Goal: Task Accomplishment & Management: Manage account settings

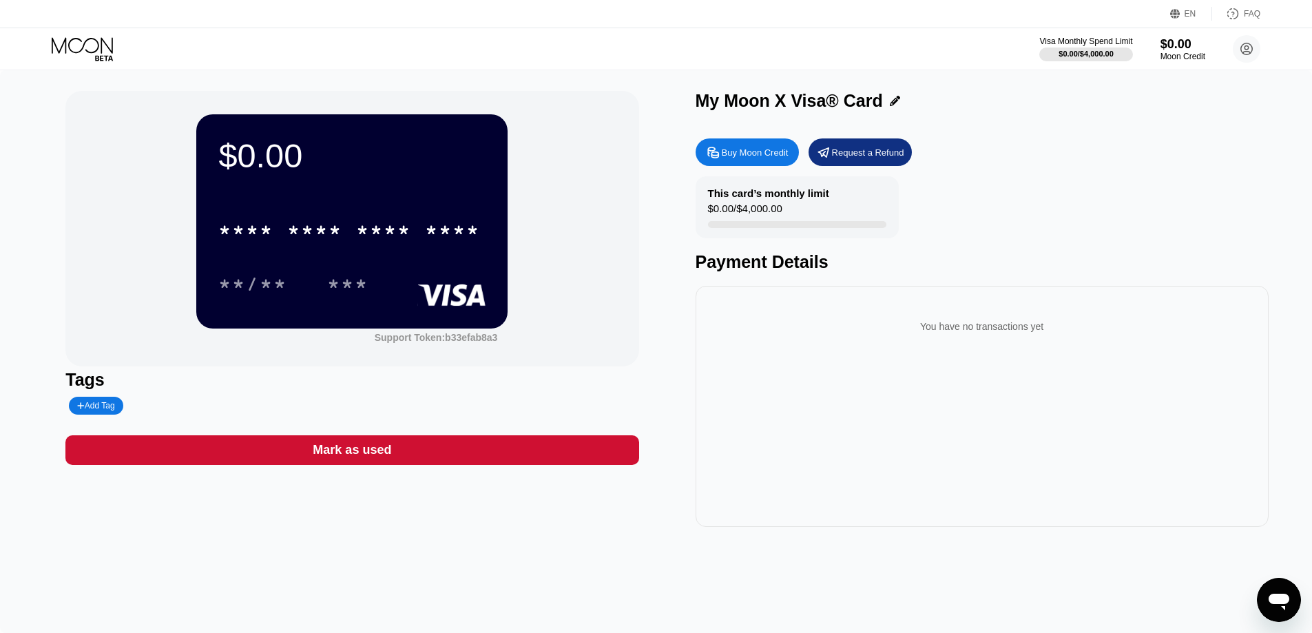
click at [913, 302] on div "You have no transactions yet" at bounding box center [982, 406] width 573 height 241
click at [1189, 58] on div "Moon Credit" at bounding box center [1183, 57] width 46 height 10
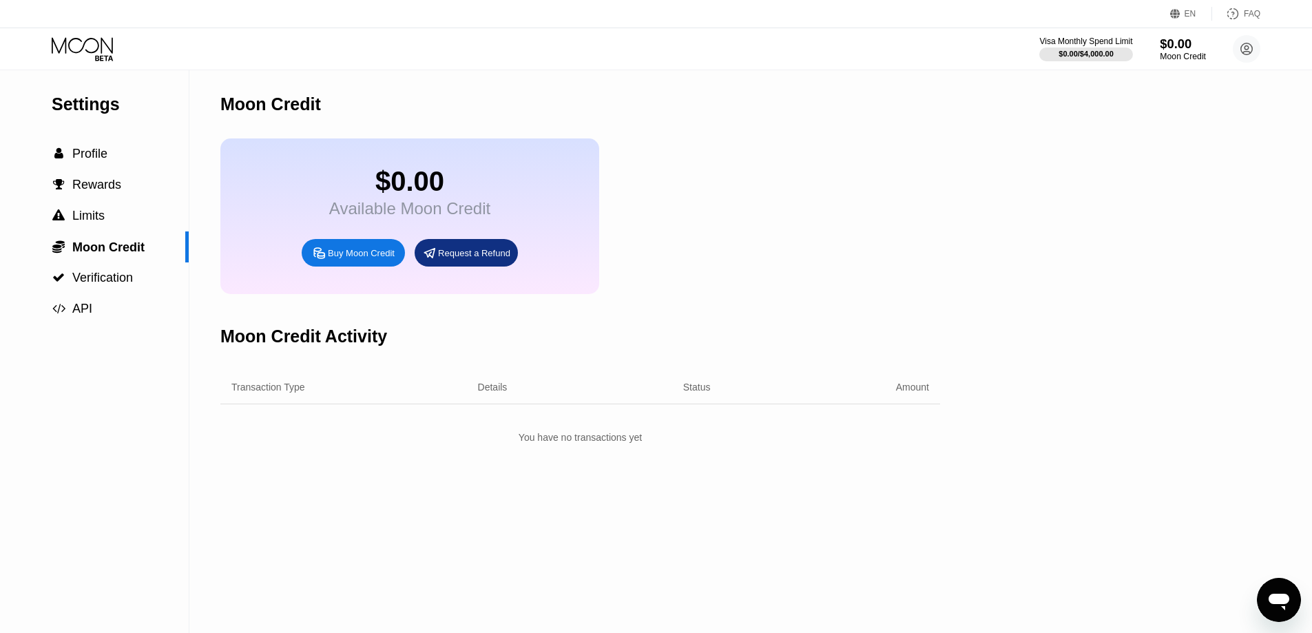
click at [1189, 58] on div "Moon Credit" at bounding box center [1183, 57] width 46 height 10
click at [727, 441] on div "PENDING" at bounding box center [712, 430] width 54 height 21
click at [390, 438] on div "Purchased Moon Credit Sep 24, 2025, 10:17 AM" at bounding box center [370, 431] width 195 height 24
click at [331, 443] on div "Purchased Moon Credit Sep 24, 2025, 10:17 AM" at bounding box center [338, 431] width 108 height 24
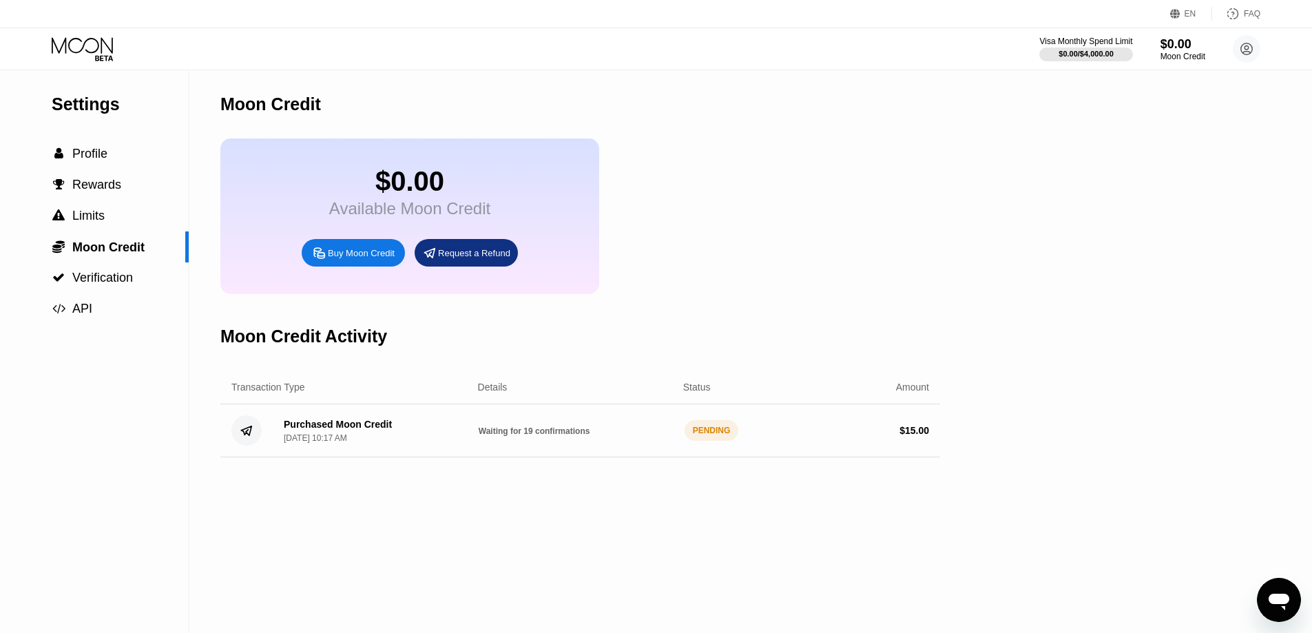
drag, startPoint x: 352, startPoint y: 428, endPoint x: 235, endPoint y: 441, distance: 117.9
click at [351, 428] on div "Purchased Moon Credit Sep 24, 2025, 10:17 AM Waiting for 19 confirmations PENDI…" at bounding box center [580, 430] width 720 height 53
click at [225, 441] on div "Purchased Moon Credit Sep 24, 2025, 10:17 AM Waiting for 19 confirmations PENDI…" at bounding box center [580, 430] width 720 height 53
click at [249, 440] on circle at bounding box center [246, 430] width 30 height 30
click at [508, 436] on span "Waiting for 19 confirmations" at bounding box center [535, 431] width 112 height 10
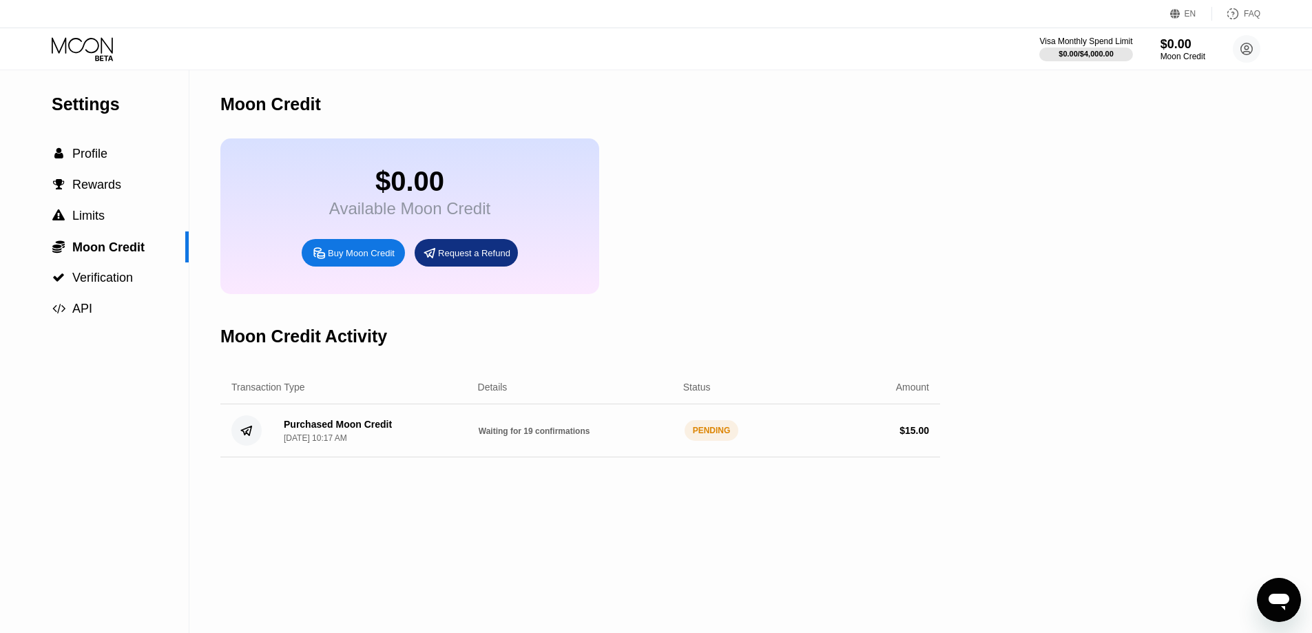
click at [538, 436] on span "Waiting for 19 confirmations" at bounding box center [535, 431] width 112 height 10
click at [627, 436] on div "Waiting for 19 confirmations" at bounding box center [576, 430] width 195 height 11
click at [687, 441] on div "PENDING" at bounding box center [712, 430] width 54 height 21
click at [860, 436] on div "$ 15.00" at bounding box center [831, 430] width 195 height 11
click at [953, 441] on div "Settings  Profile  Rewards  Limits  Moon Credit  Verification  API Moon C…" at bounding box center [656, 351] width 1312 height 563
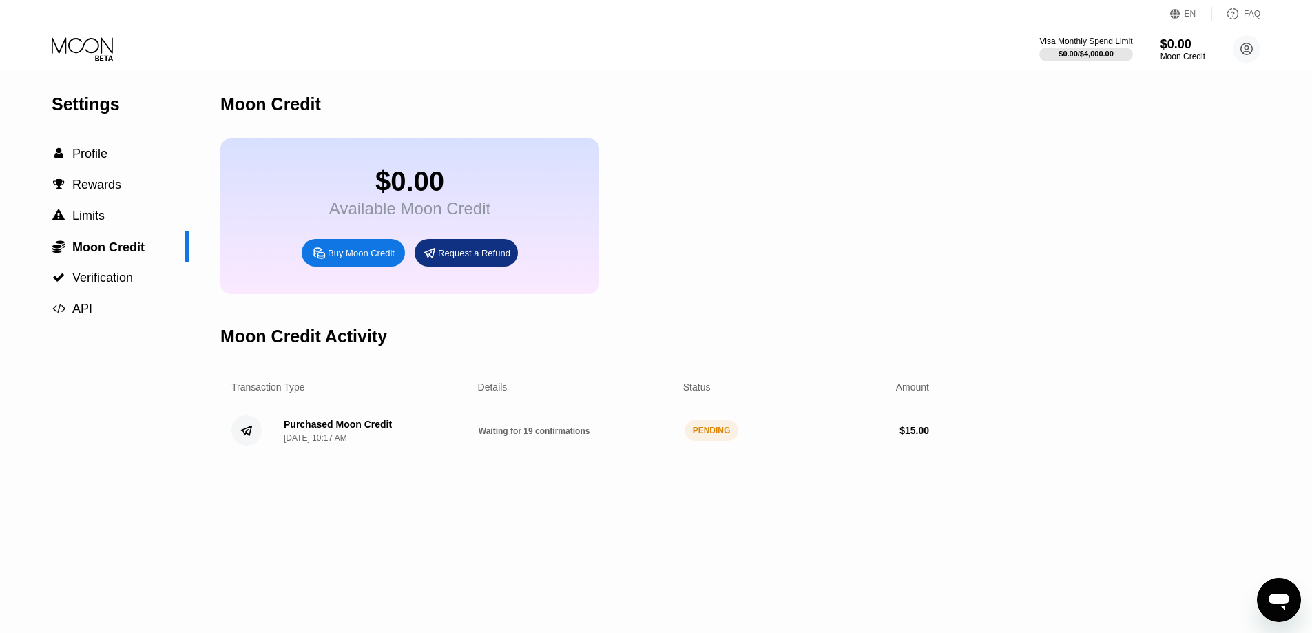
click at [930, 449] on div "Purchased Moon Credit Sep 24, 2025, 10:17 AM Waiting for 19 confirmations PENDI…" at bounding box center [580, 430] width 720 height 53
click at [878, 219] on div "$15.01 Available Moon Credit Buy Moon Credit Request a Refund" at bounding box center [580, 216] width 720 height 156
click at [1166, 54] on div "Moon Credit" at bounding box center [1183, 57] width 46 height 10
click at [1240, 41] on circle at bounding box center [1247, 49] width 28 height 28
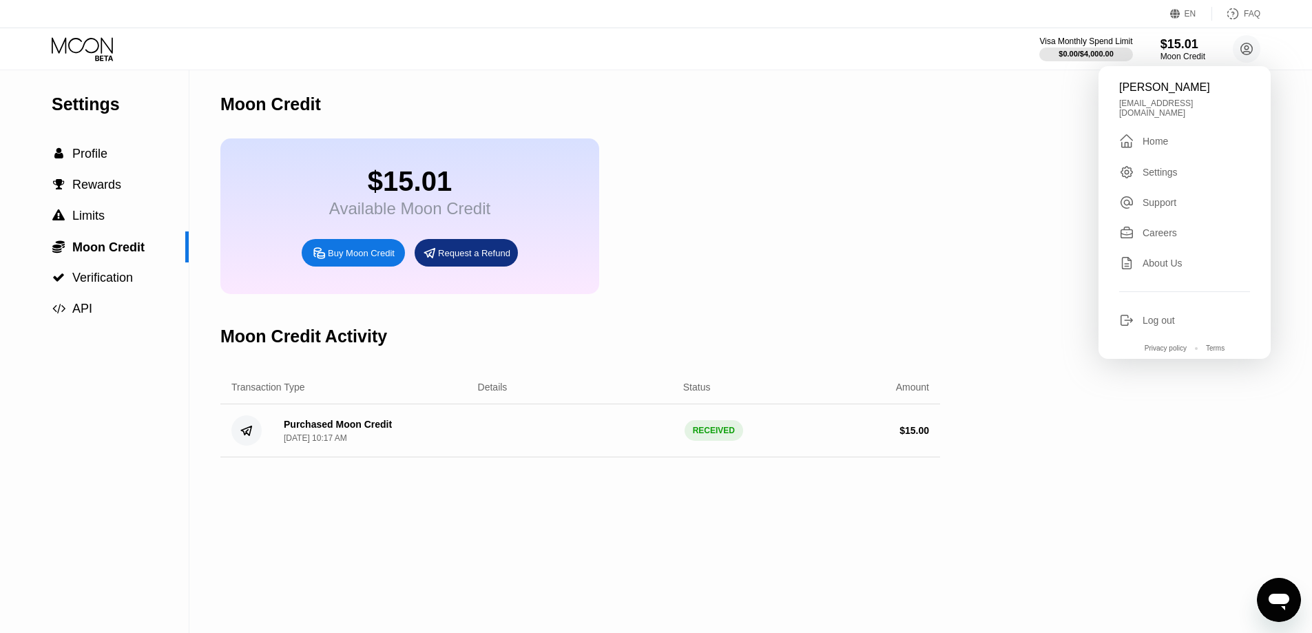
click at [1145, 138] on div "Home" at bounding box center [1154, 141] width 25 height 11
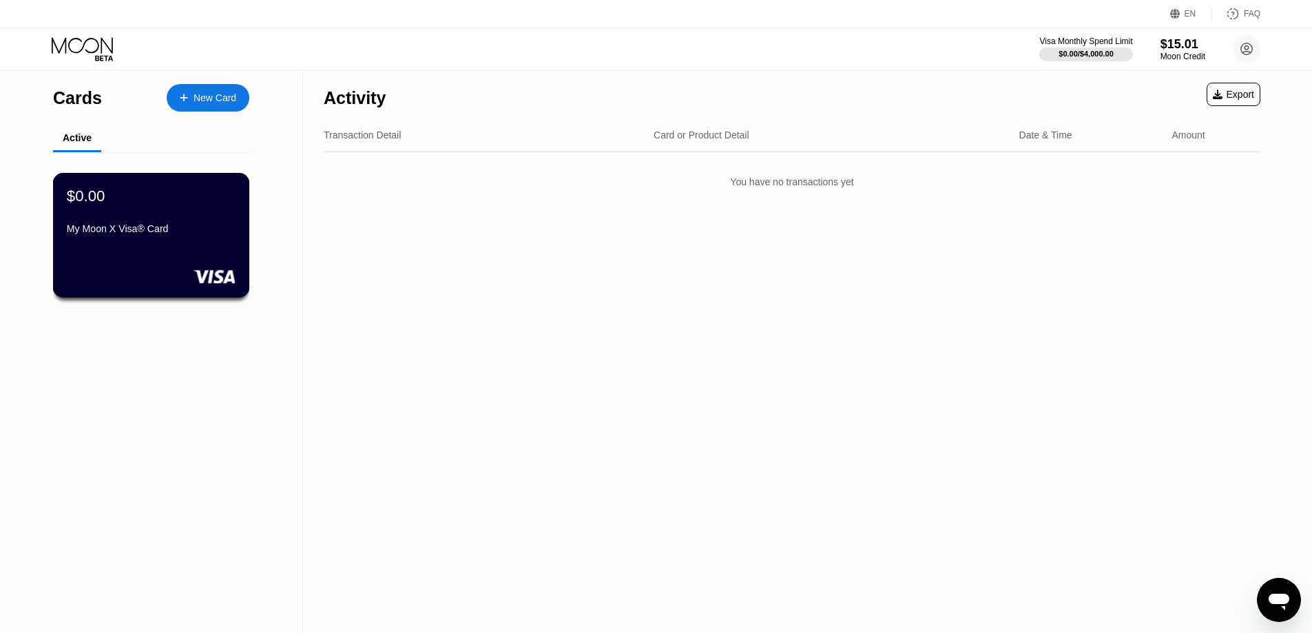
click at [165, 205] on div "$0.00" at bounding box center [151, 196] width 169 height 18
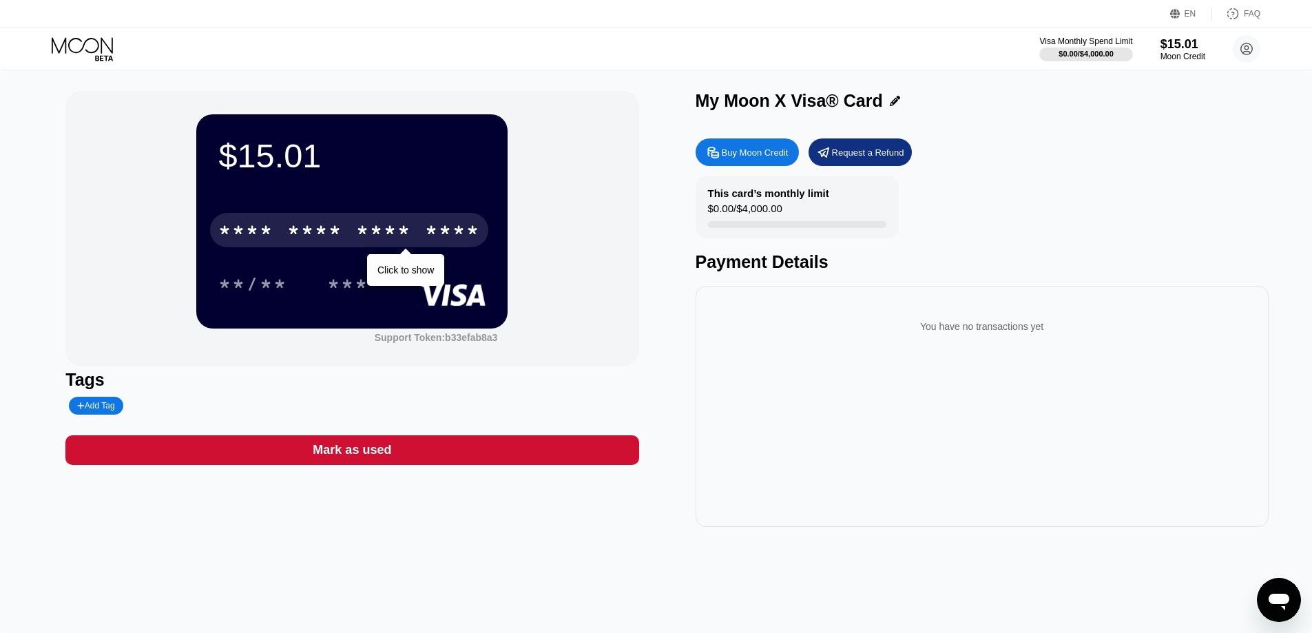
click at [319, 236] on div "* * * *" at bounding box center [314, 232] width 55 height 22
click at [322, 233] on div "* * * *" at bounding box center [314, 232] width 55 height 22
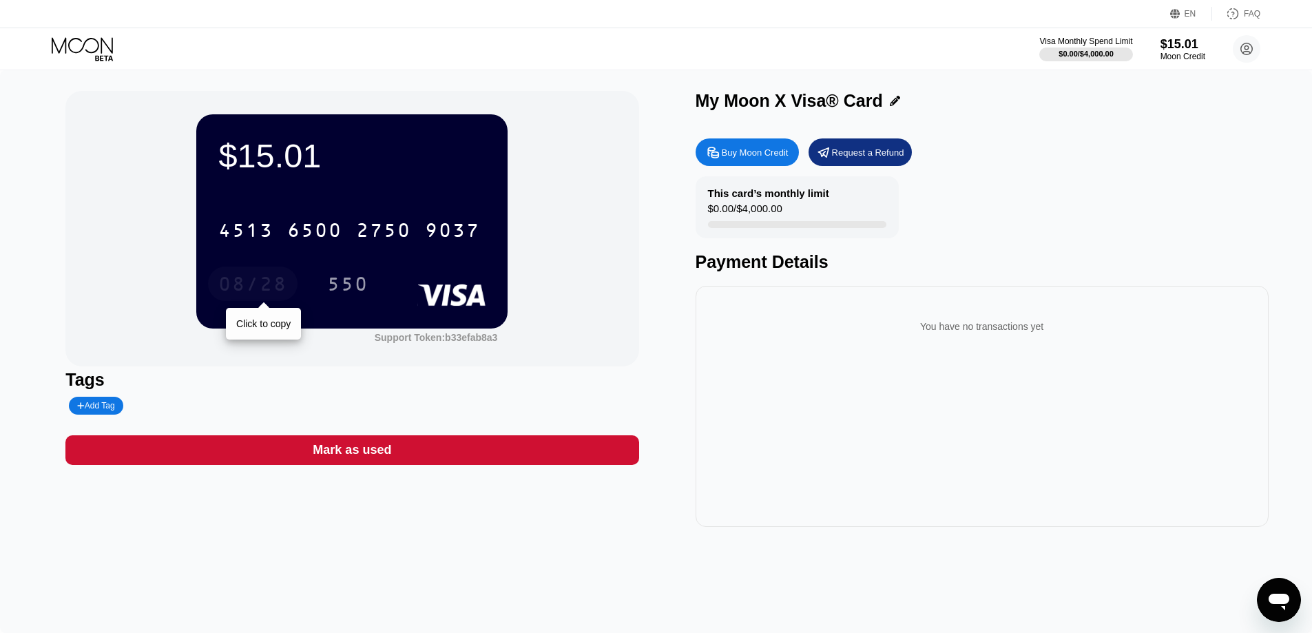
click at [231, 289] on div "08/28" at bounding box center [252, 286] width 69 height 22
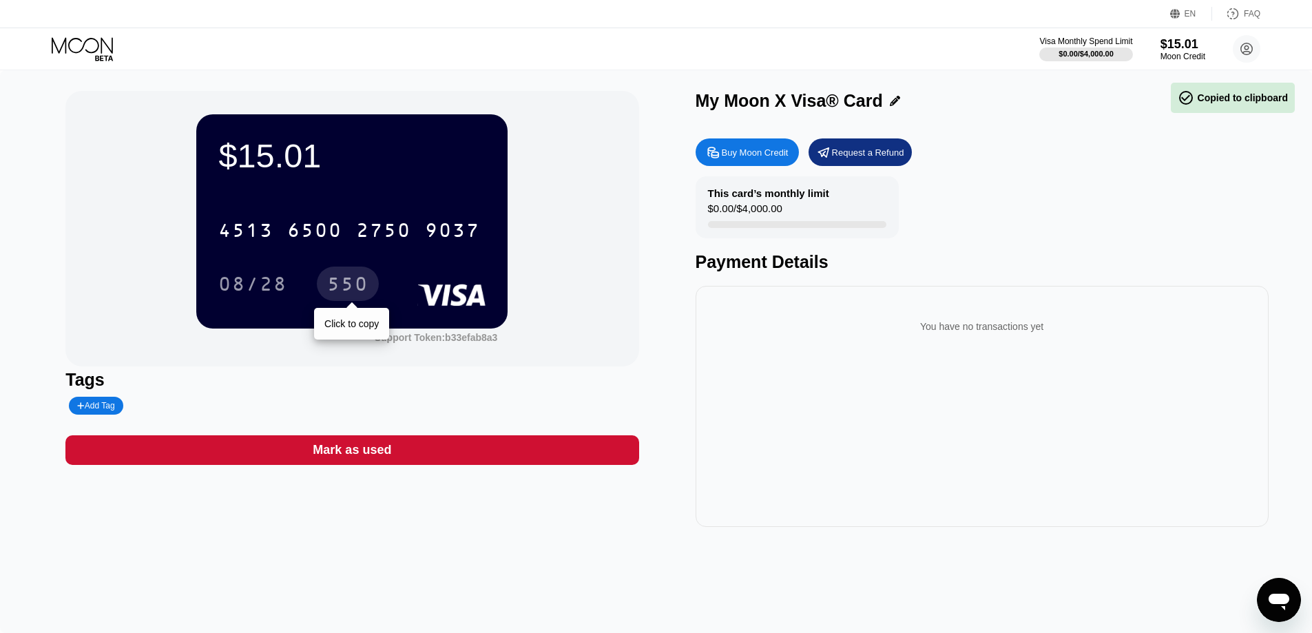
click at [366, 277] on div "550" at bounding box center [347, 286] width 41 height 22
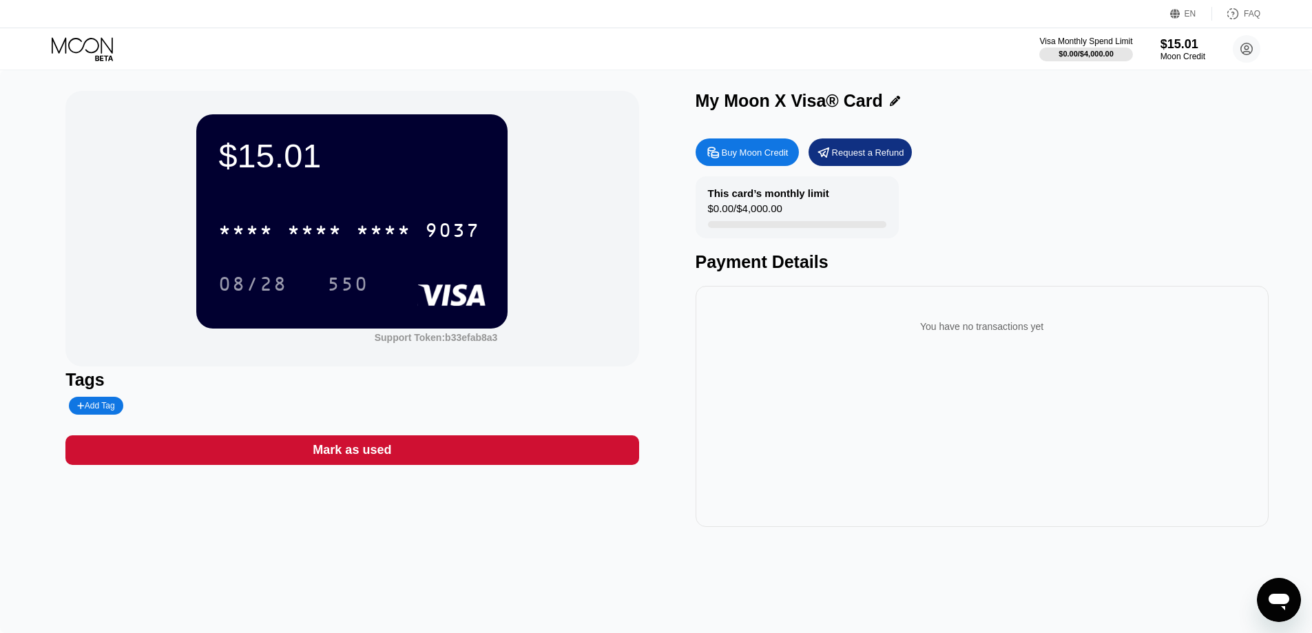
click at [711, 255] on div "Payment Details" at bounding box center [982, 262] width 573 height 20
click at [806, 322] on div "You have no transactions yet" at bounding box center [982, 326] width 551 height 39
drag, startPoint x: 933, startPoint y: 324, endPoint x: 1041, endPoint y: 325, distance: 108.1
click at [1041, 325] on div "You have no transactions yet" at bounding box center [982, 326] width 551 height 39
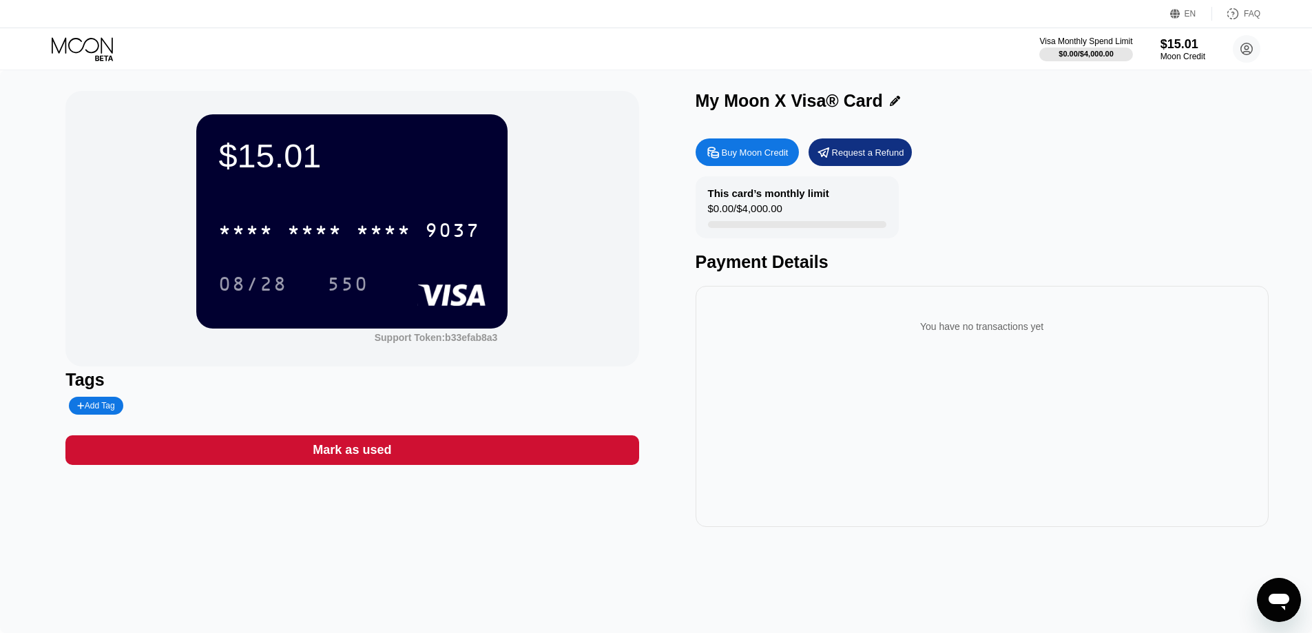
click at [1022, 331] on div "You have no transactions yet" at bounding box center [982, 326] width 551 height 39
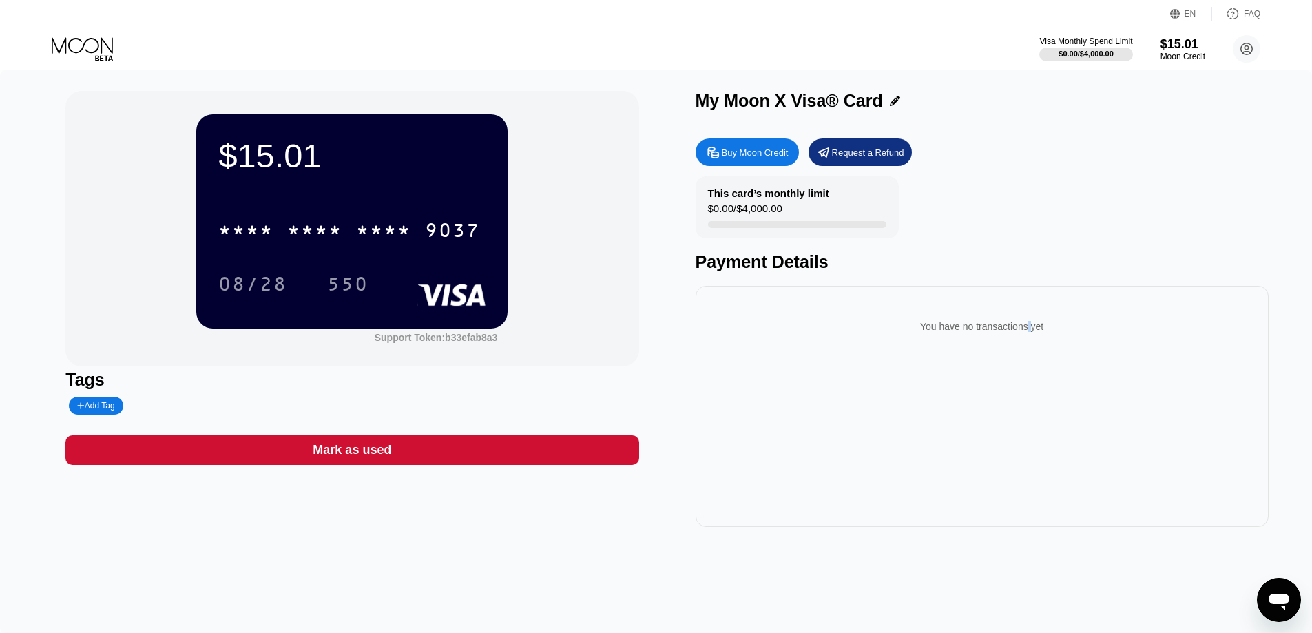
click at [1022, 331] on div "You have no transactions yet" at bounding box center [982, 326] width 551 height 39
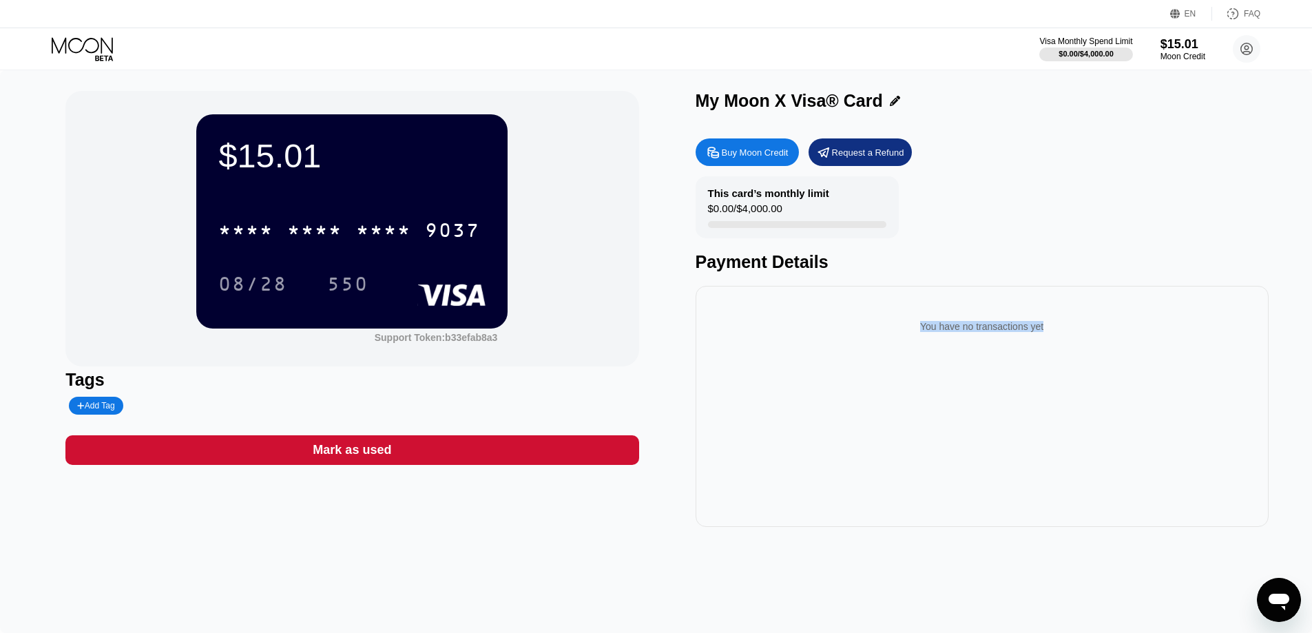
click at [869, 355] on div "You have no transactions yet" at bounding box center [982, 406] width 573 height 241
click at [915, 340] on div "You have no transactions yet" at bounding box center [982, 326] width 551 height 39
click at [946, 340] on div "You have no transactions yet" at bounding box center [982, 326] width 551 height 39
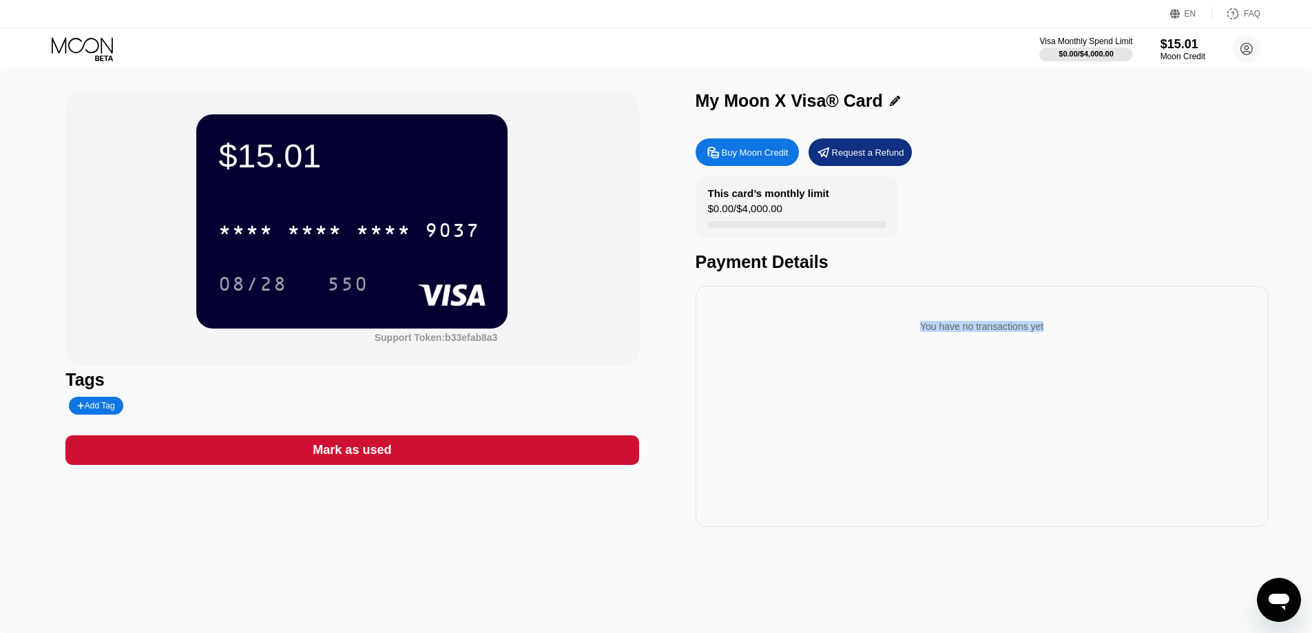
click at [946, 340] on div "You have no transactions yet" at bounding box center [982, 326] width 551 height 39
click at [814, 364] on div "You have no transactions yet" at bounding box center [982, 406] width 573 height 241
click at [681, 368] on div "$15.01 * * * * * * * * * * * * 9037 08/28 550 Support Token: b33efab8a3 Tags Ad…" at bounding box center [655, 309] width 1181 height 436
click at [654, 553] on div "$15.01 * * * * * * * * * * * * 9037 08/28 550 Support Token: b33efab8a3 Tags Ad…" at bounding box center [656, 351] width 1312 height 563
click at [401, 224] on div "* * * *" at bounding box center [383, 232] width 55 height 22
